Goal: Transaction & Acquisition: Purchase product/service

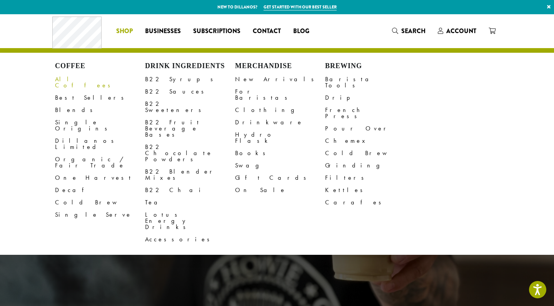
click at [80, 77] on link "All Coffees" at bounding box center [100, 82] width 90 height 18
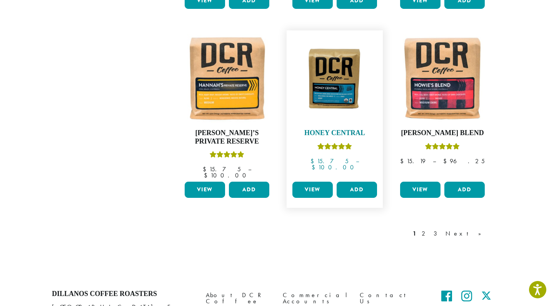
scroll to position [636, 0]
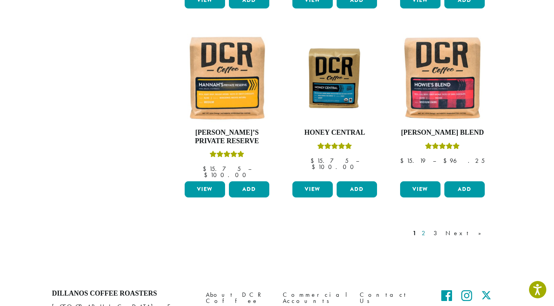
click at [430, 229] on link "2" at bounding box center [425, 233] width 10 height 9
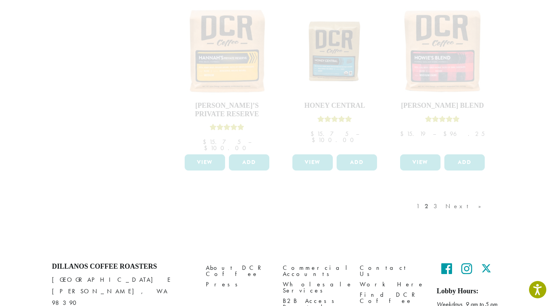
scroll to position [671, 0]
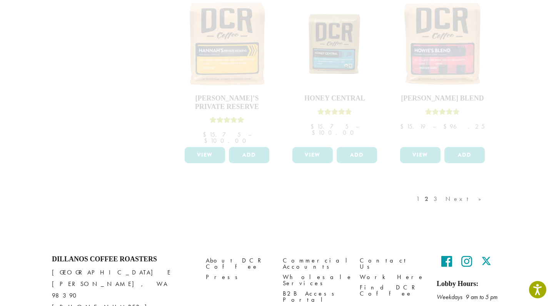
click at [456, 189] on div "1 2 3 Next »" at bounding box center [453, 207] width 76 height 36
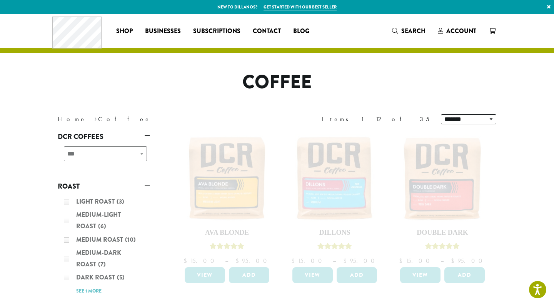
scroll to position [0, 0]
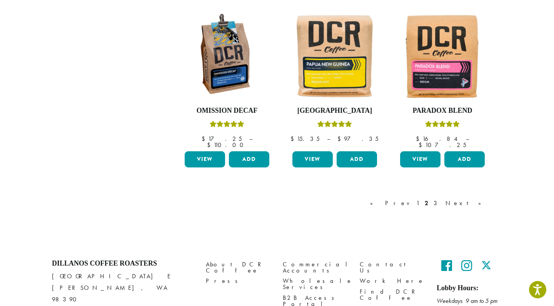
scroll to position [669, 0]
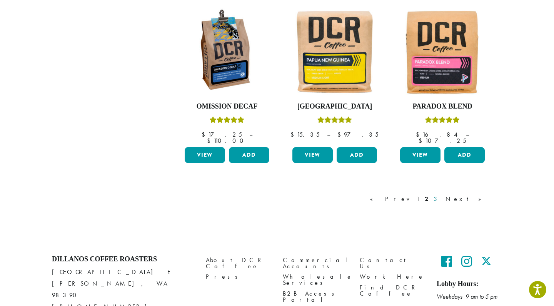
click at [442, 194] on link "3" at bounding box center [437, 198] width 10 height 9
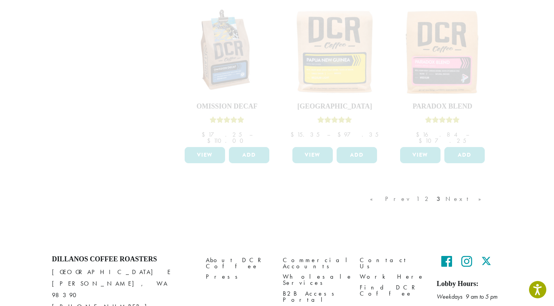
click at [464, 189] on div "« Prev 1 2 3 Next »" at bounding box center [430, 207] width 122 height 36
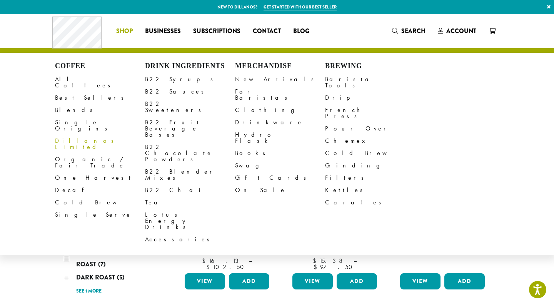
click at [69, 135] on link "Dillanos Limited" at bounding box center [100, 144] width 90 height 18
